Goal: Transaction & Acquisition: Purchase product/service

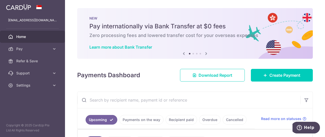
scroll to position [51, 0]
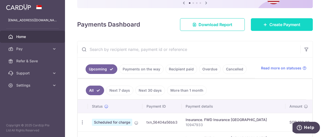
click at [291, 29] on link "Create Payment" at bounding box center [282, 24] width 62 height 13
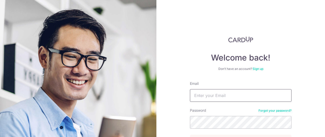
scroll to position [25, 0]
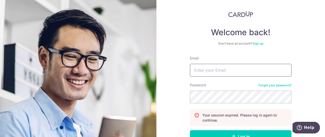
click at [208, 71] on input "Email" at bounding box center [240, 70] width 101 height 13
type input "famsabrina@outlook.com"
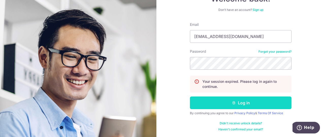
click at [246, 103] on button "Log in" at bounding box center [240, 103] width 101 height 13
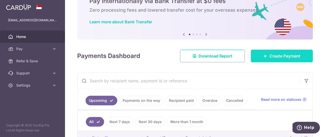
click at [270, 55] on span "Create Payment" at bounding box center [284, 56] width 31 height 6
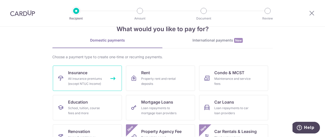
scroll to position [25, 0]
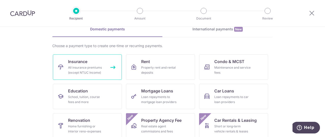
click at [89, 63] on link "Insurance All insurance premiums (except NTUC Income)" at bounding box center [87, 67] width 69 height 25
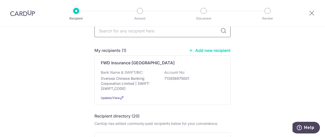
click at [176, 34] on input "text" at bounding box center [162, 31] width 136 height 13
type input "aia"
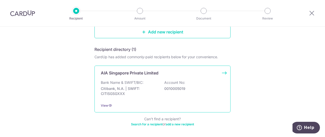
scroll to position [76, 0]
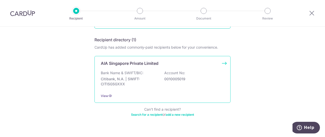
click at [153, 77] on p "Citibank, N.A. | SWIFT: CITISGSGXXX" at bounding box center [129, 82] width 57 height 10
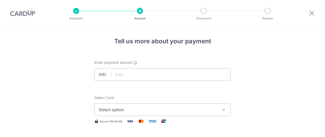
scroll to position [25, 0]
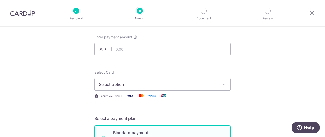
click at [147, 80] on button "Select option" at bounding box center [162, 84] width 136 height 13
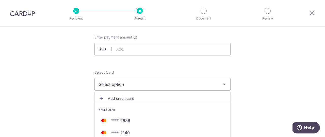
scroll to position [101, 0]
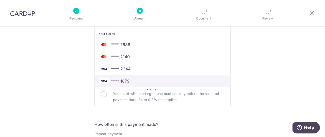
click at [135, 82] on span "**** 1879" at bounding box center [162, 81] width 127 height 6
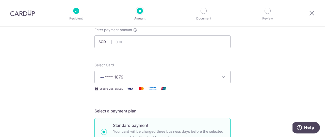
scroll to position [25, 0]
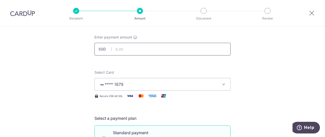
click at [159, 49] on input "text" at bounding box center [162, 49] width 136 height 13
type input "124.36"
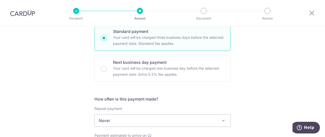
scroll to position [152, 0]
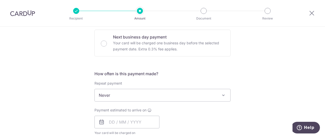
click at [139, 95] on span "Never" at bounding box center [162, 95] width 135 height 12
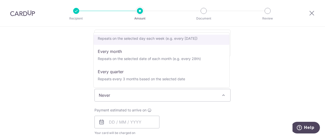
scroll to position [51, 0]
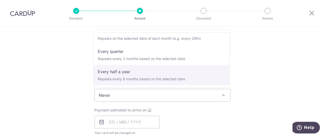
select select "5"
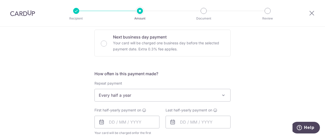
click at [58, 76] on div "Tell us more about your payment Enter payment amount SGD 124.36 124.36 Select C…" at bounding box center [162, 116] width 325 height 485
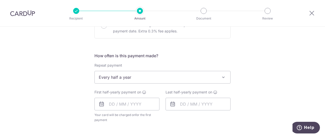
scroll to position [178, 0]
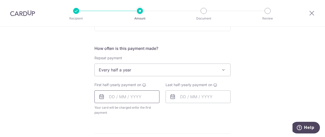
click at [110, 92] on input "text" at bounding box center [126, 97] width 65 height 13
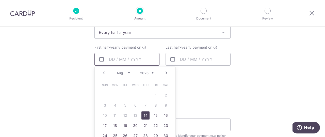
scroll to position [228, 0]
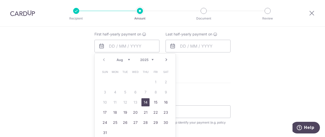
click at [144, 103] on link "14" at bounding box center [145, 102] width 8 height 8
type input "[DATE]"
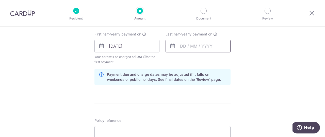
click at [184, 46] on input "text" at bounding box center [197, 46] width 65 height 13
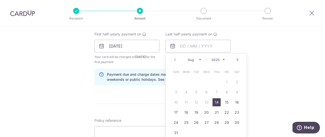
click at [236, 59] on link "Next" at bounding box center [237, 60] width 6 height 6
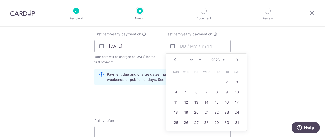
click at [236, 59] on link "Next" at bounding box center [237, 60] width 6 height 6
click at [184, 105] on link "16" at bounding box center [186, 102] width 8 height 8
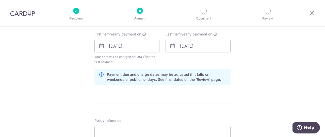
click at [261, 88] on div "Tell us more about your payment Enter payment amount SGD 124.36 124.36 Select C…" at bounding box center [162, 51] width 325 height 506
click at [208, 47] on input "16/02/2026" at bounding box center [197, 46] width 65 height 13
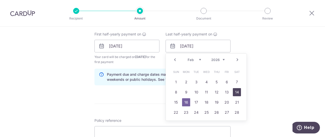
click at [237, 94] on link "14" at bounding box center [237, 92] width 8 height 8
type input "14/02/2026"
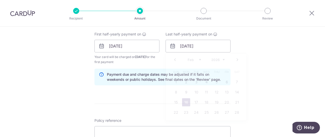
click at [262, 81] on div "Tell us more about your payment Enter payment amount SGD 124.36 124.36 Select C…" at bounding box center [162, 51] width 325 height 506
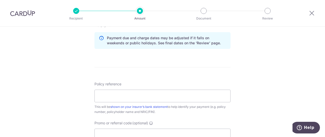
scroll to position [279, 0]
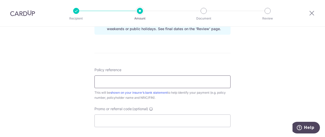
click at [148, 80] on input "Policy reference" at bounding box center [162, 82] width 136 height 13
paste input "P567317029"
type input "P567317029 T24038111C"
click at [178, 63] on form "Enter payment amount SGD 124.36 124.36 Select Card **** 1879 Add credit card Yo…" at bounding box center [162, 5] width 136 height 448
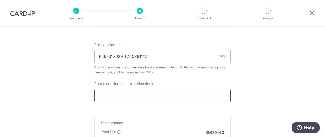
click at [145, 97] on input "Promo or referral code (optional)" at bounding box center [162, 95] width 136 height 13
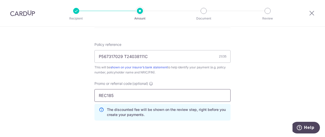
type input "REC185"
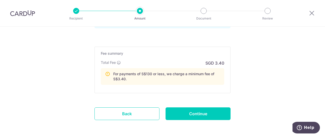
scroll to position [406, 0]
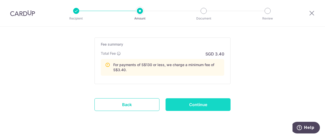
click at [202, 102] on input "Continue" at bounding box center [197, 104] width 65 height 13
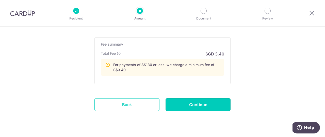
type input "Create Schedule"
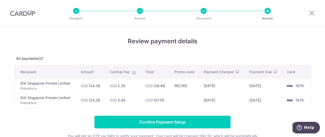
click at [154, 54] on div "Review payment details All payments(2) Recipient Amount CardUp Fee Total Promo …" at bounding box center [162, 99] width 297 height 124
click at [139, 15] on div "Recipient Amount Document Review" at bounding box center [172, 13] width 218 height 26
click at [141, 12] on div at bounding box center [140, 11] width 6 height 6
click at [205, 11] on div at bounding box center [203, 11] width 6 height 6
click at [249, 112] on div "Review payment details All payments(2) Recipient Amount CardUp Fee Total Promo …" at bounding box center [162, 99] width 297 height 124
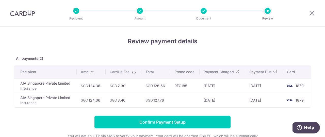
click at [104, 85] on td "SGD 124.36" at bounding box center [91, 86] width 29 height 14
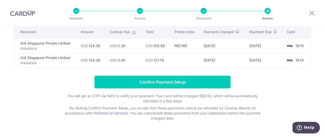
scroll to position [53, 0]
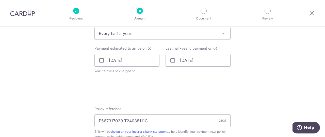
scroll to position [228, 0]
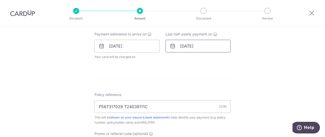
click at [186, 48] on input "14/02/2026" at bounding box center [197, 46] width 65 height 13
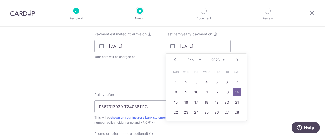
click at [174, 57] on link "Prev" at bounding box center [175, 60] width 6 height 6
click at [207, 101] on link "14" at bounding box center [206, 102] width 8 height 8
type input "14/01/2026"
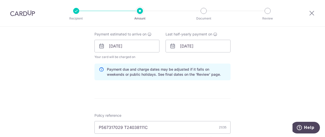
click at [255, 79] on div "Tell us more about your payment Enter payment amount SGD 124.36 124.36 Select C…" at bounding box center [162, 59] width 325 height 523
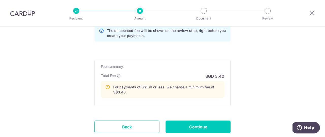
scroll to position [381, 0]
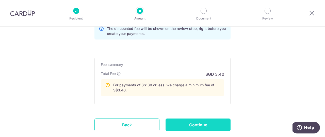
click at [206, 120] on input "Continue" at bounding box center [197, 125] width 65 height 13
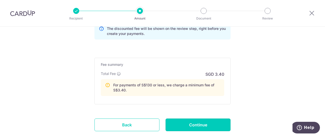
type input "Update Schedule"
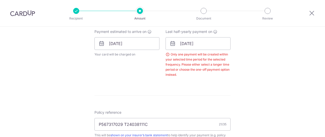
scroll to position [230, 0]
click at [206, 46] on input "[DATE]" at bounding box center [197, 44] width 65 height 13
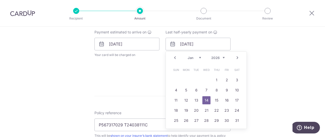
click at [236, 58] on link "Next" at bounding box center [237, 58] width 6 height 6
click at [234, 88] on link "14" at bounding box center [237, 90] width 8 height 8
type input "[DATE]"
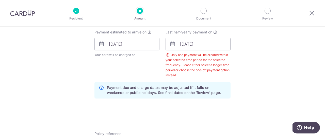
click at [245, 72] on div "Tell us more about your payment Enter payment amount SGD 124.36 124.36 Select C…" at bounding box center [162, 68] width 325 height 544
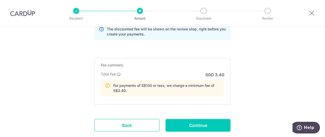
scroll to position [408, 0]
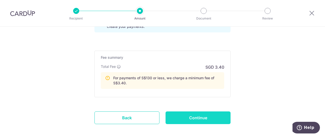
click at [197, 118] on input "Continue" at bounding box center [197, 118] width 65 height 13
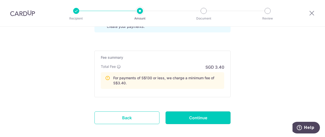
type input "Update Schedule"
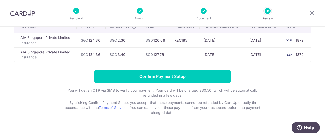
scroll to position [51, 0]
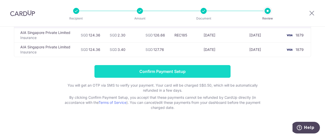
click at [185, 73] on input "Confirm Payment Setup" at bounding box center [162, 71] width 136 height 13
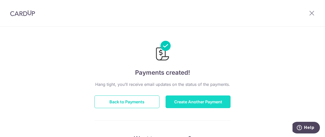
click at [194, 100] on button "Create Another Payment" at bounding box center [197, 102] width 65 height 13
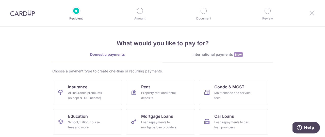
click at [311, 13] on icon at bounding box center [311, 13] width 6 height 6
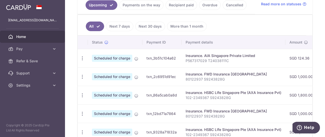
scroll to position [127, 0]
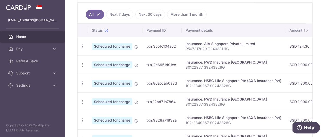
click at [228, 83] on p "102-2349367 S9243828G" at bounding box center [233, 85] width 96 height 5
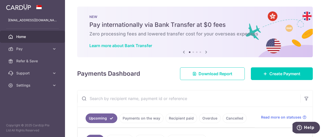
scroll to position [0, 0]
